Goal: Task Accomplishment & Management: Complete application form

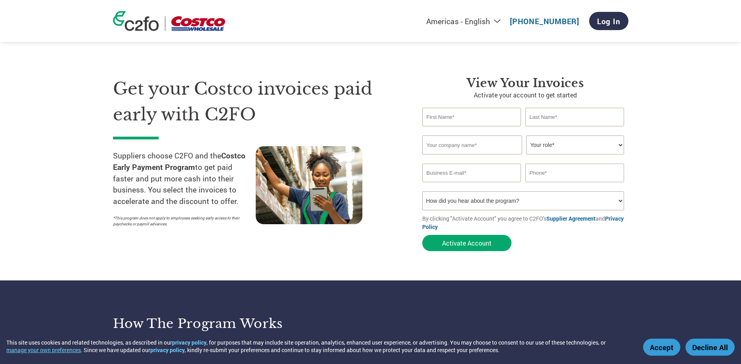
type input "[PERSON_NAME][EMAIL_ADDRESS][DOMAIN_NAME]"
type input "[PHONE_NUMBER]"
click at [609, 27] on link "Log In" at bounding box center [608, 21] width 39 height 18
type input "[PERSON_NAME][EMAIL_ADDRESS][DOMAIN_NAME]"
type input "[PHONE_NUMBER]"
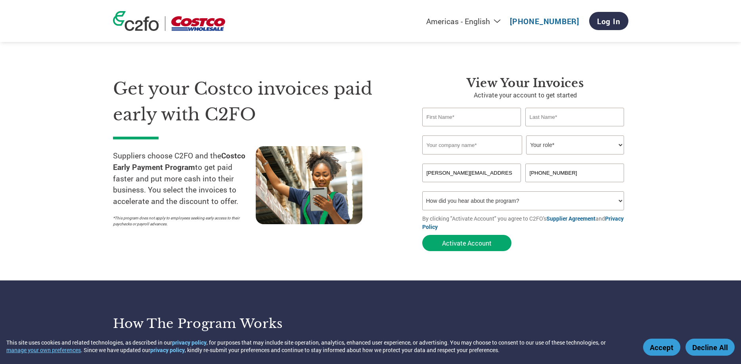
click at [450, 116] on input "text" at bounding box center [471, 117] width 99 height 19
type input "[PERSON_NAME]"
type input "[PERSON_NAME] Consumer Products"
click at [526, 136] on select "Your role* CFO Controller Credit Manager Finance Director Treasurer CEO Preside…" at bounding box center [575, 145] width 98 height 19
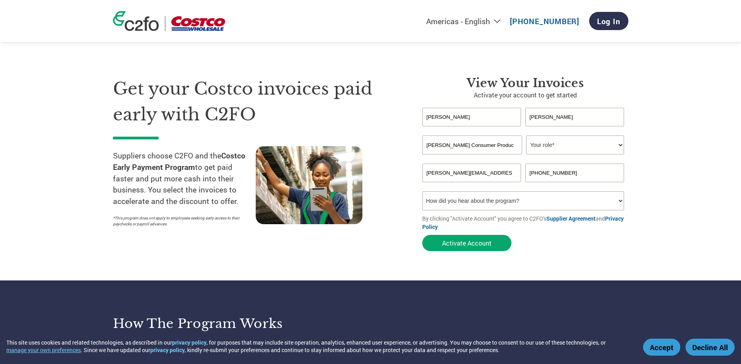
select select "ACCOUNTING"
click option "Accounting" at bounding box center [0, 0] width 0 height 0
click at [422, 191] on select "How did you hear about the program? Received a letter Email Social Media Online…" at bounding box center [523, 200] width 202 height 19
select select "Email"
click option "Email" at bounding box center [0, 0] width 0 height 0
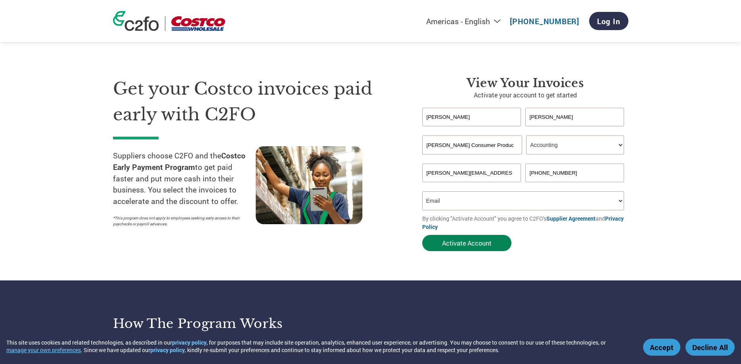
click at [479, 246] on button "Activate Account" at bounding box center [466, 243] width 89 height 16
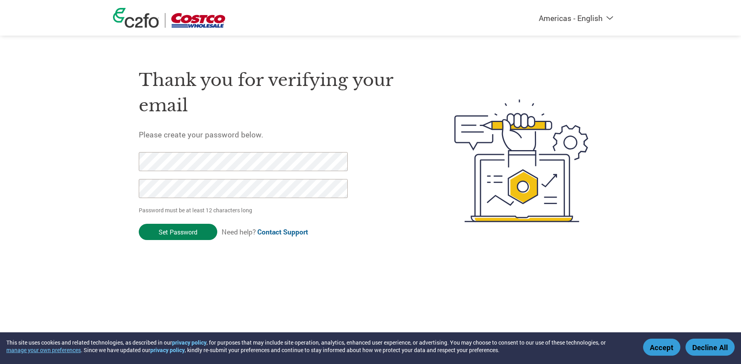
click at [179, 234] on input "Set Password" at bounding box center [178, 232] width 78 height 16
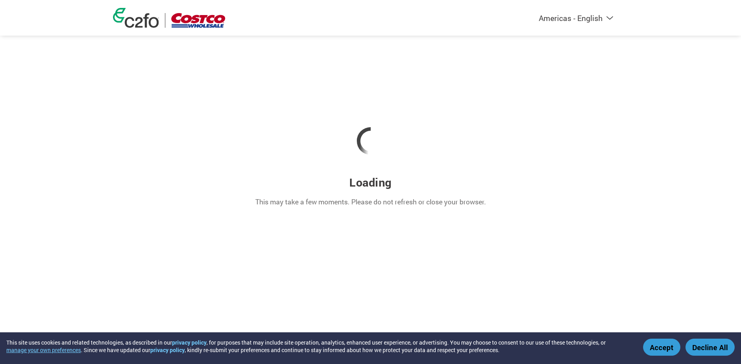
click at [660, 350] on button "Accept" at bounding box center [661, 347] width 37 height 17
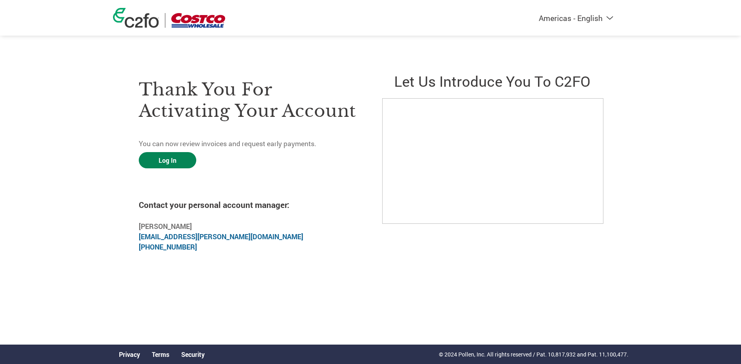
click at [181, 162] on link "Log In" at bounding box center [167, 160] width 57 height 16
